Goal: Navigation & Orientation: Find specific page/section

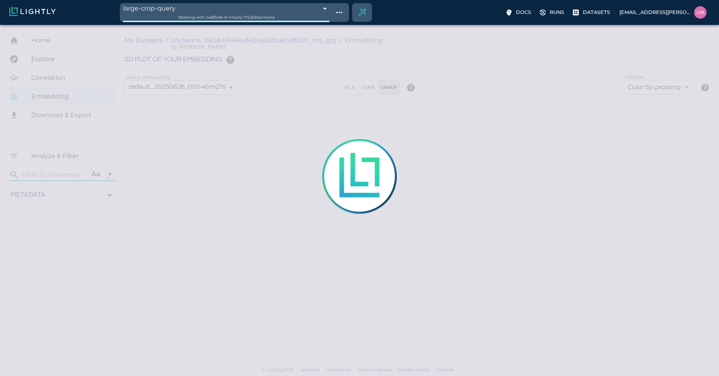
type input "1.01926637632285"
type input "13.4052663763228"
type input "4.98332834243774"
type input "90.2033283424377"
type input "1.01926637632285"
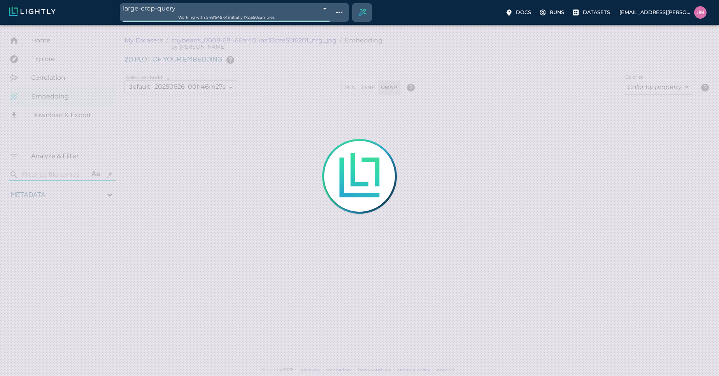
type input "13.4052663763228"
type input "4.98332834243774"
type input "90.2033283424377"
type input "1.01926637632285"
type input "13.4052663763228"
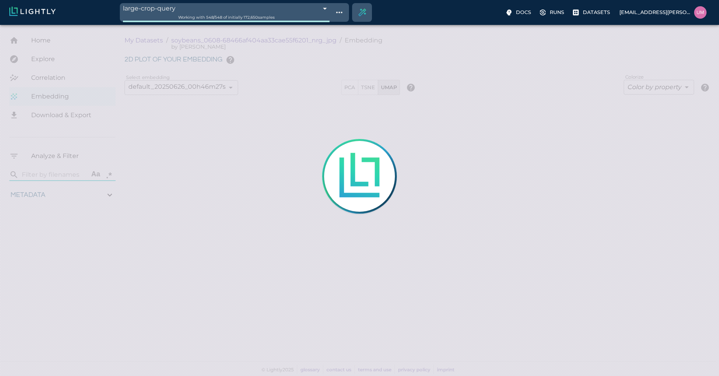
type input "4.98332834243774"
type input "90.2033283424377"
type input "1.01926637632285"
type input "13.4052663763228"
type input "4.98332834243774"
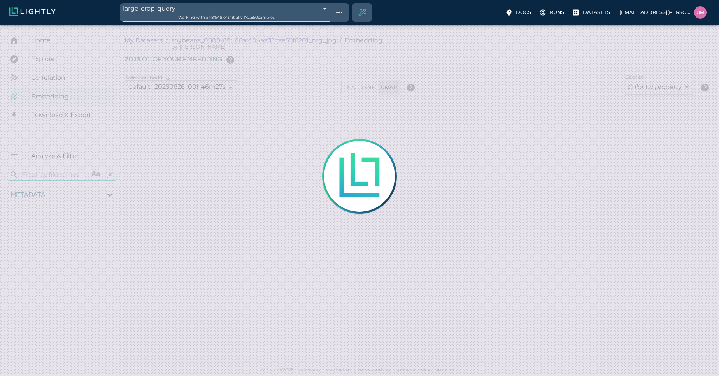
type input "90.2033283424377"
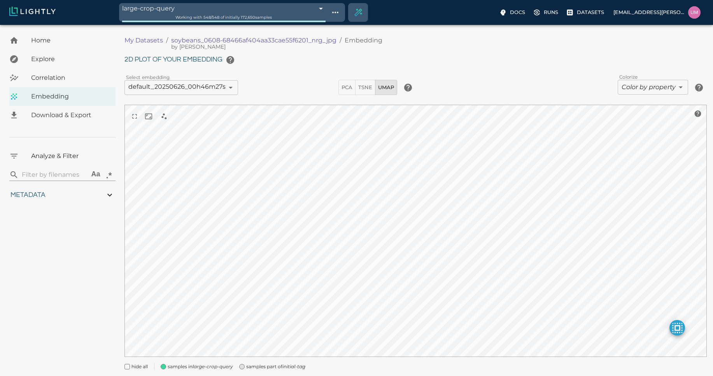
click at [142, 41] on p "My Datasets" at bounding box center [144, 40] width 39 height 9
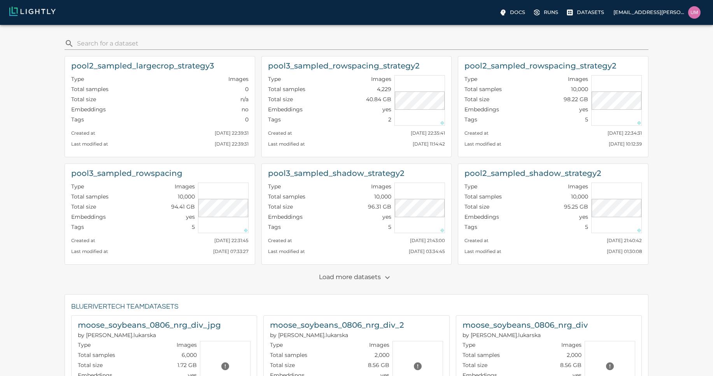
click at [41, 331] on div "​ pool2_sampled_largecrop_strategy3 Type Images Total samples 0 Total size n/a …" at bounding box center [356, 382] width 701 height 703
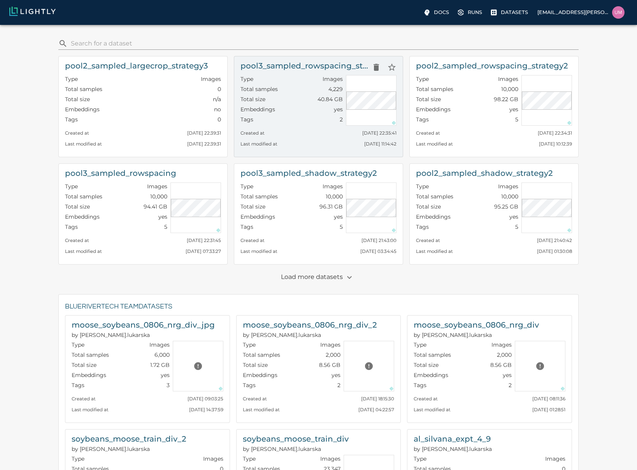
click at [306, 74] on div "Type Images Total samples 4,229 Total size 40.84 GB Embeddings yes Tags 2" at bounding box center [289, 99] width 105 height 54
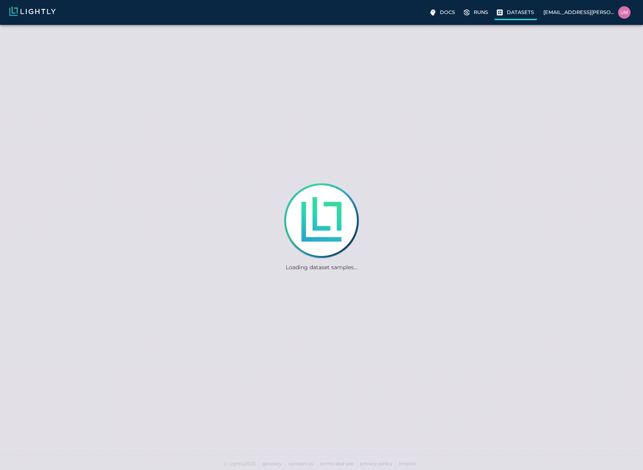
click at [518, 16] on p "Datasets" at bounding box center [520, 12] width 27 height 7
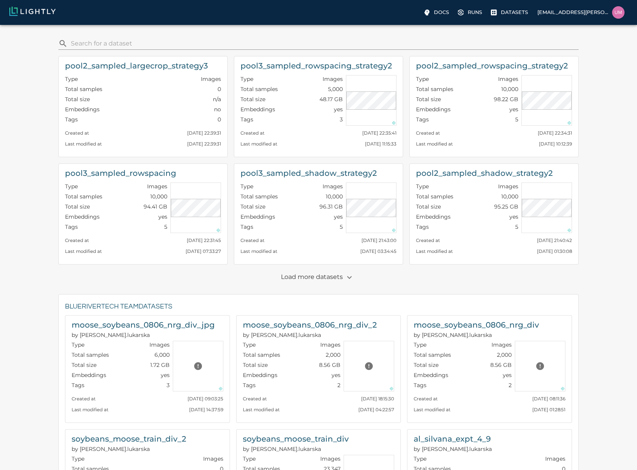
click at [327, 272] on p "Load more datasets" at bounding box center [318, 277] width 75 height 13
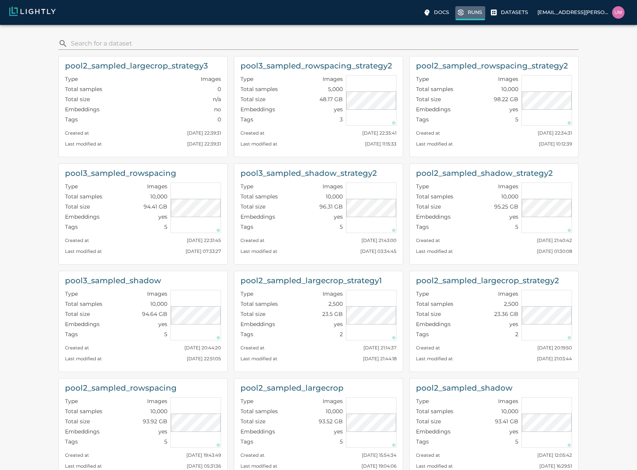
click at [475, 15] on p "Runs" at bounding box center [475, 12] width 14 height 7
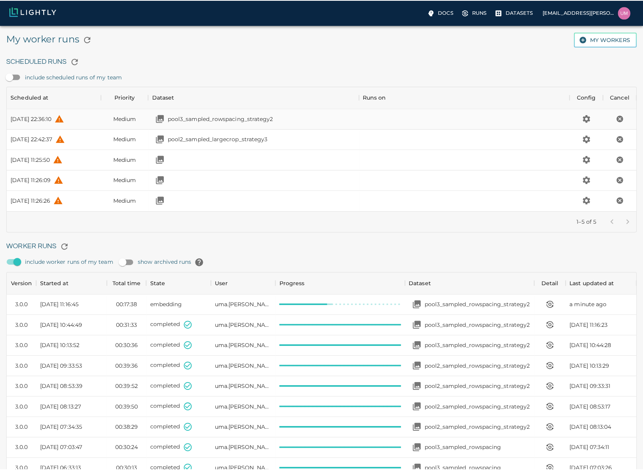
scroll to position [117, 618]
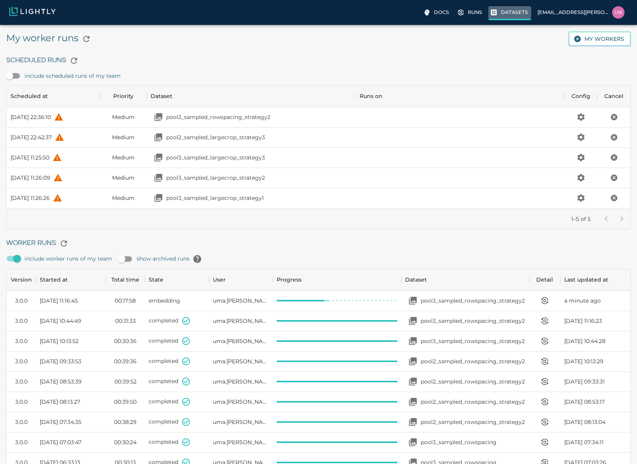
click at [512, 8] on label "Datasets" at bounding box center [509, 13] width 43 height 14
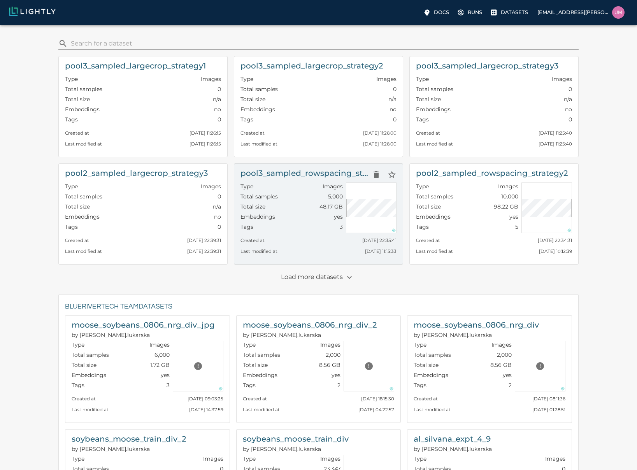
click at [266, 186] on div "Type Images" at bounding box center [292, 188] width 102 height 10
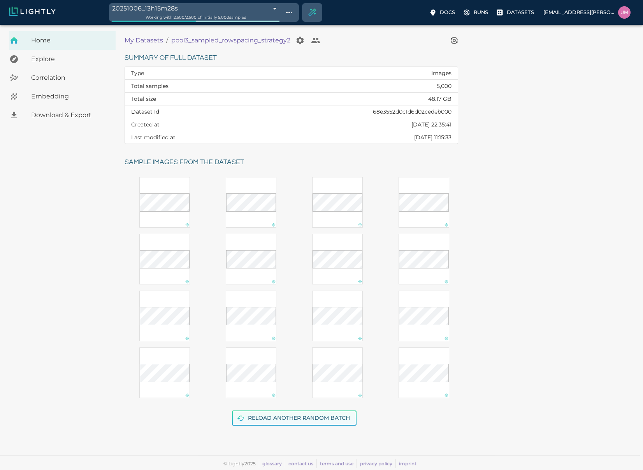
click at [258, 411] on button "Reload another random batch" at bounding box center [294, 418] width 125 height 15
click at [260, 411] on button "Reload another random batch" at bounding box center [294, 418] width 125 height 15
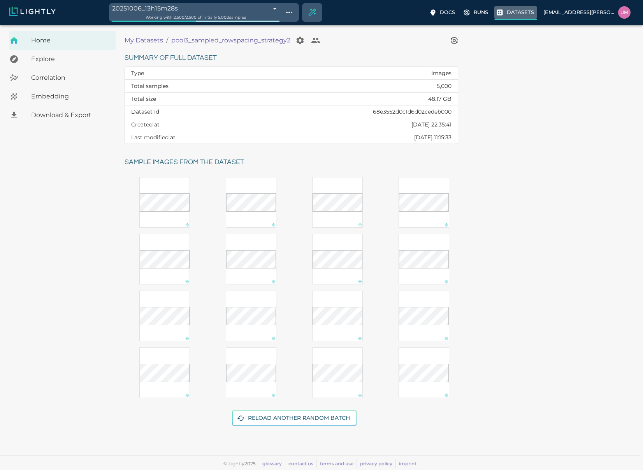
click at [513, 17] on label "Datasets" at bounding box center [515, 13] width 43 height 14
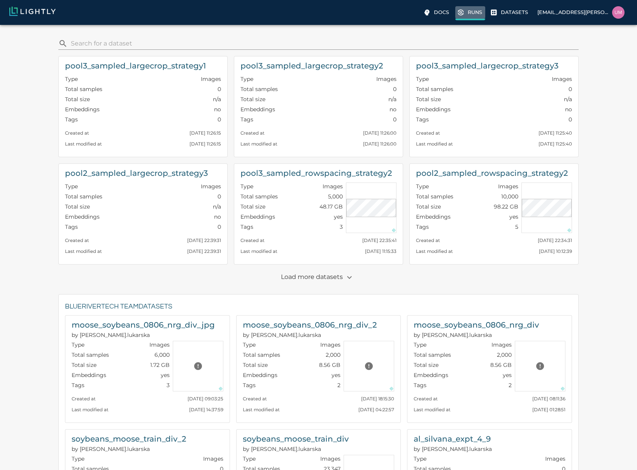
click at [480, 17] on label "Runs" at bounding box center [470, 13] width 30 height 14
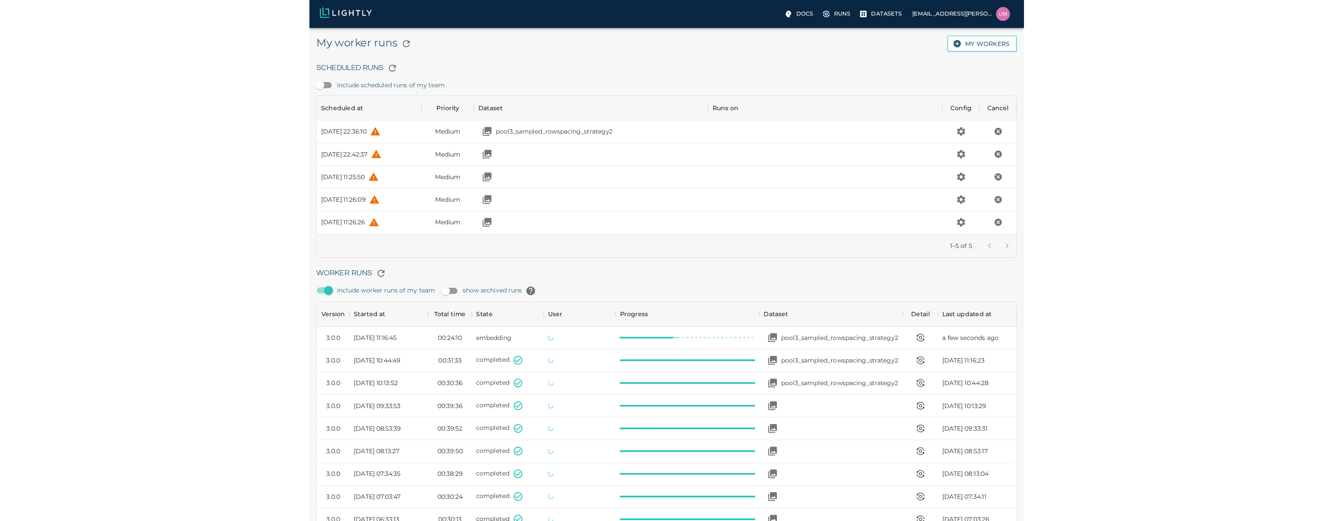
scroll to position [522, 618]
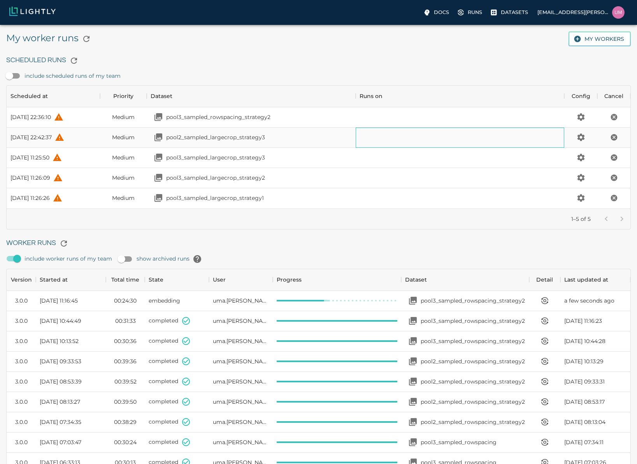
click at [403, 139] on div at bounding box center [460, 138] width 209 height 20
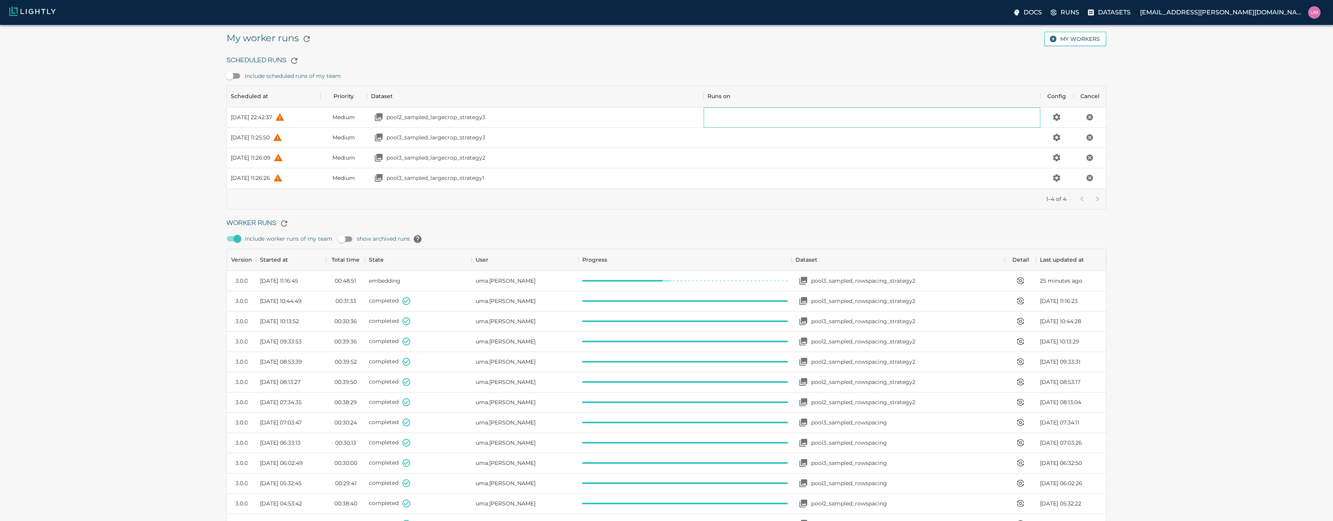
scroll to position [97, 874]
click at [643, 15] on p "Datasets" at bounding box center [1114, 12] width 33 height 9
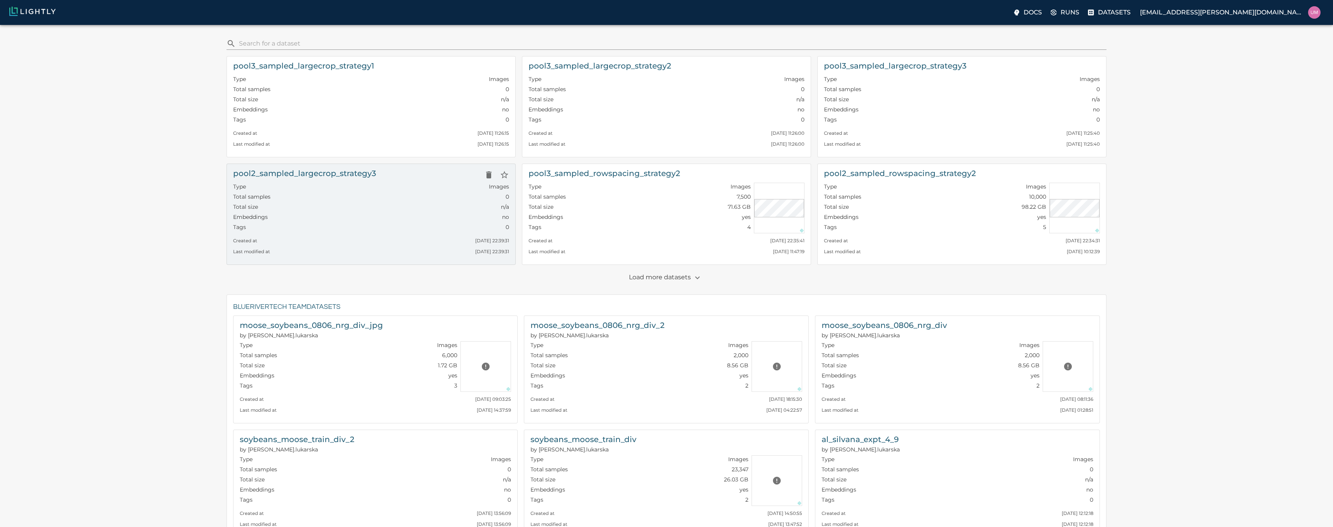
click at [387, 176] on div "pool2_sampled_largecrop_strategy3" at bounding box center [371, 175] width 276 height 16
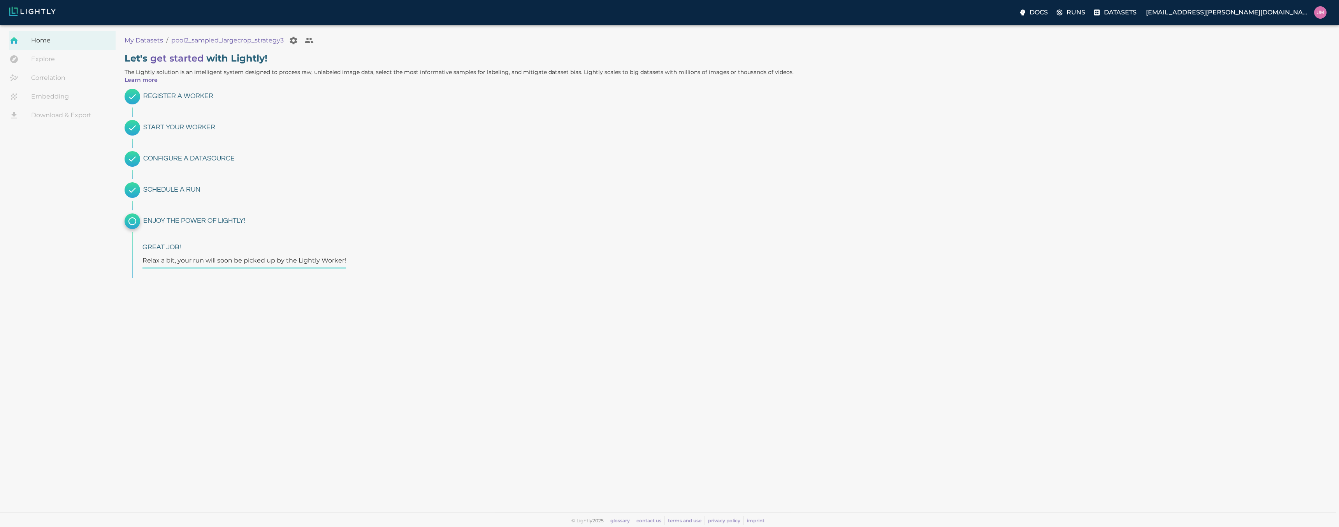
click at [88, 39] on span "Home" at bounding box center [70, 40] width 78 height 9
click at [643, 7] on label "Runs" at bounding box center [1071, 13] width 34 height 16
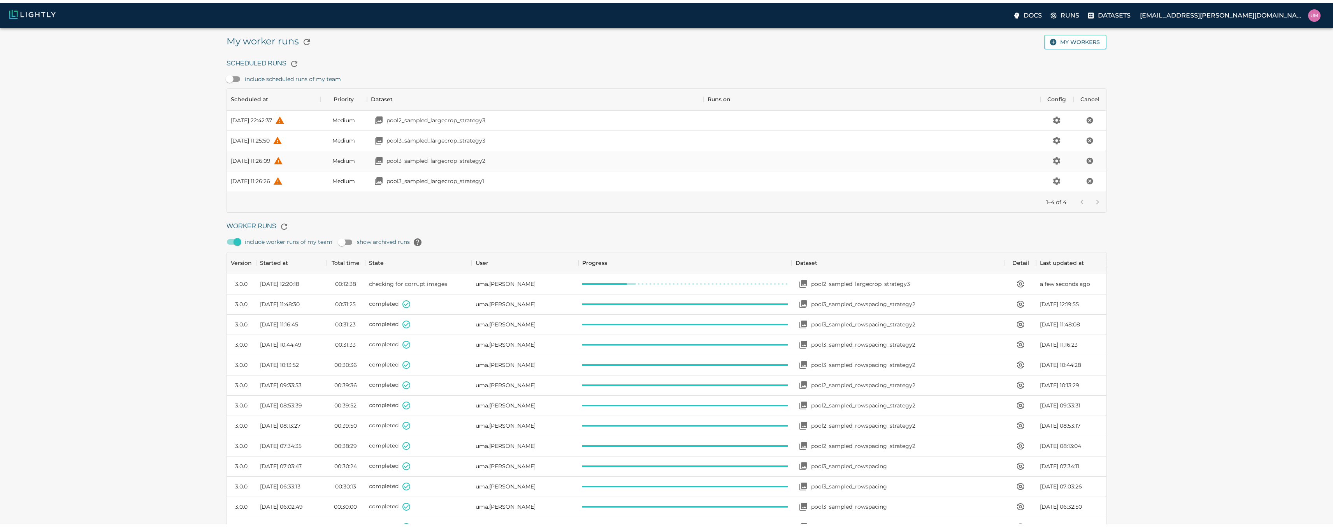
scroll to position [77, 874]
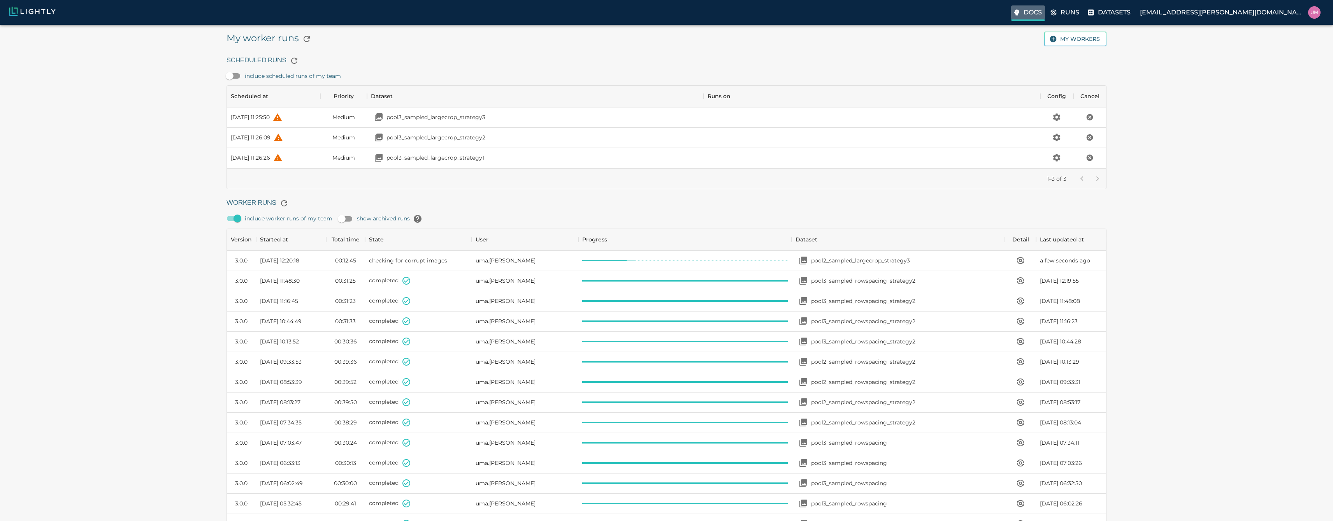
click at [643, 14] on p "Docs" at bounding box center [1033, 12] width 18 height 9
click at [643, 13] on p "Datasets" at bounding box center [1114, 12] width 33 height 9
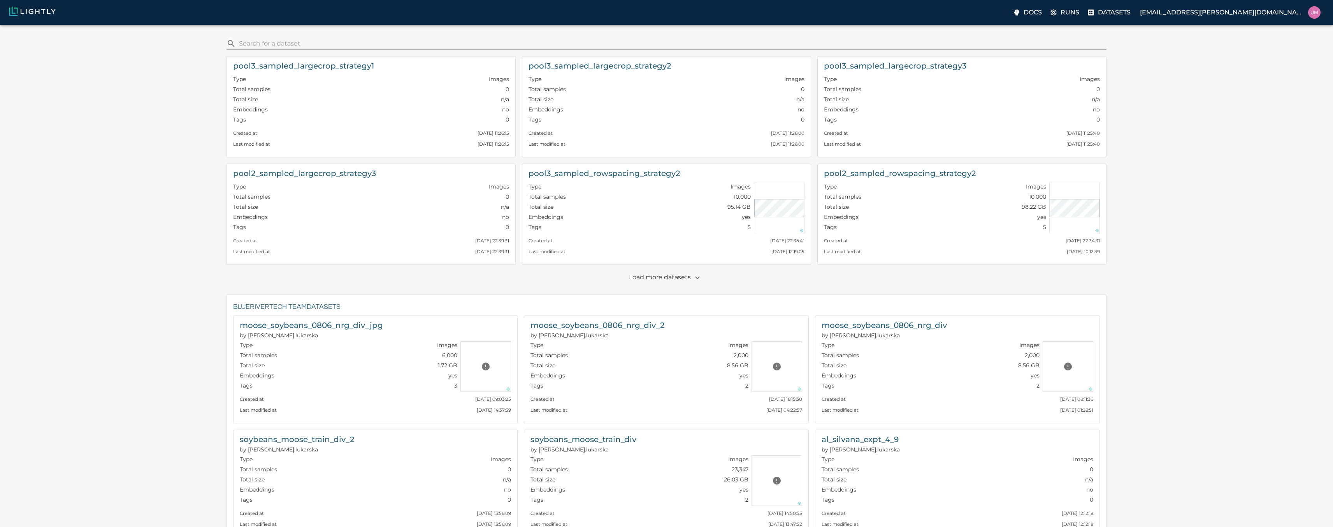
click at [643, 279] on p "Load more datasets" at bounding box center [666, 277] width 75 height 13
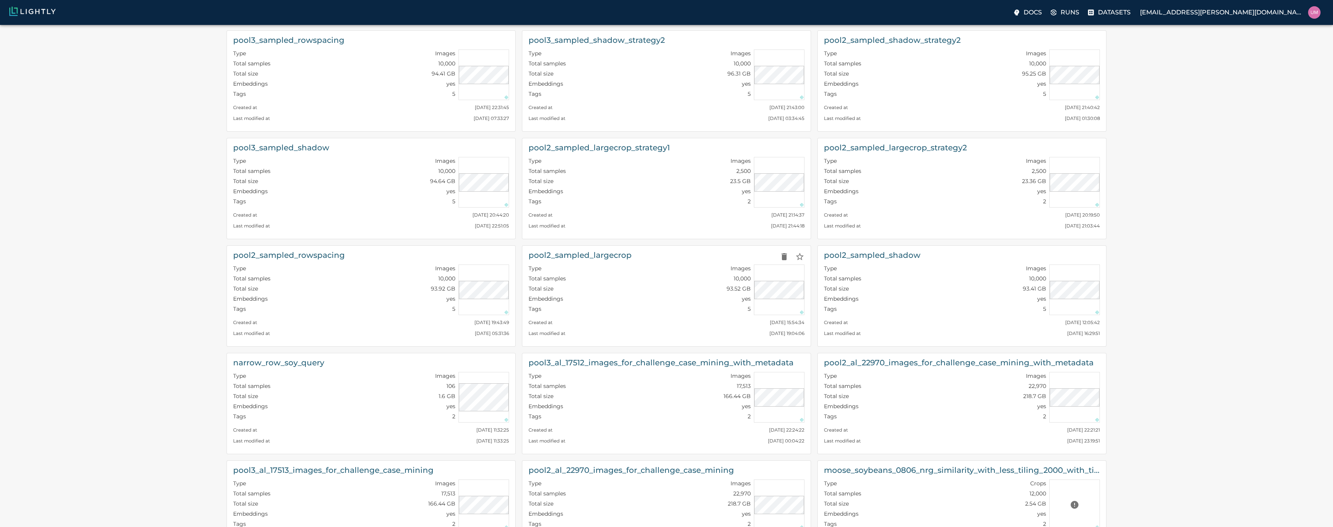
scroll to position [239, 0]
